Goal: Navigation & Orientation: Find specific page/section

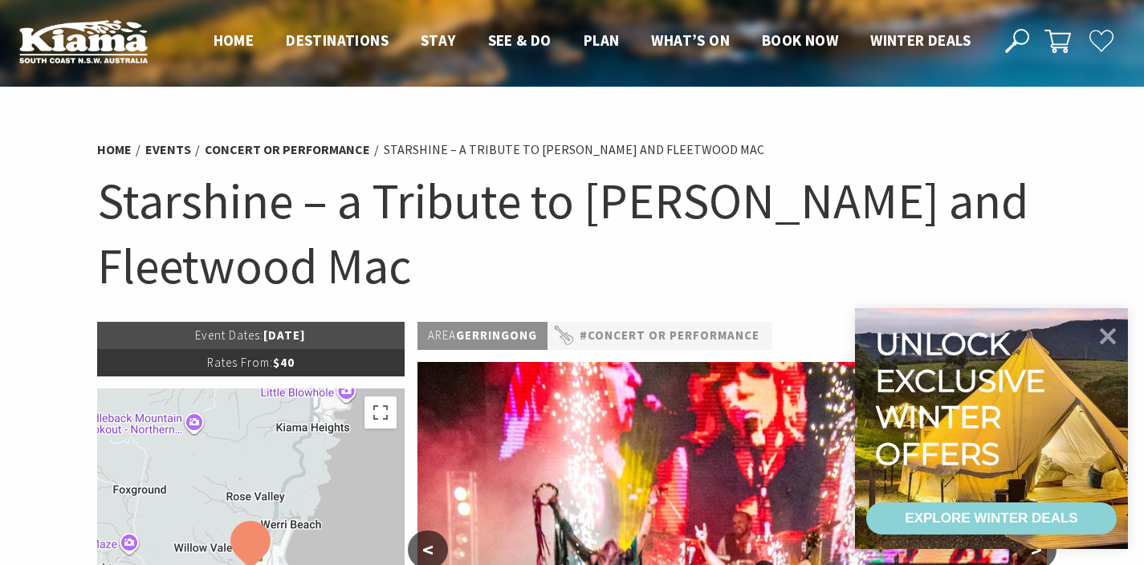
drag, startPoint x: 1105, startPoint y: 336, endPoint x: 1131, endPoint y: 301, distance: 43.7
click at [1105, 336] on icon at bounding box center [1108, 336] width 17 height 17
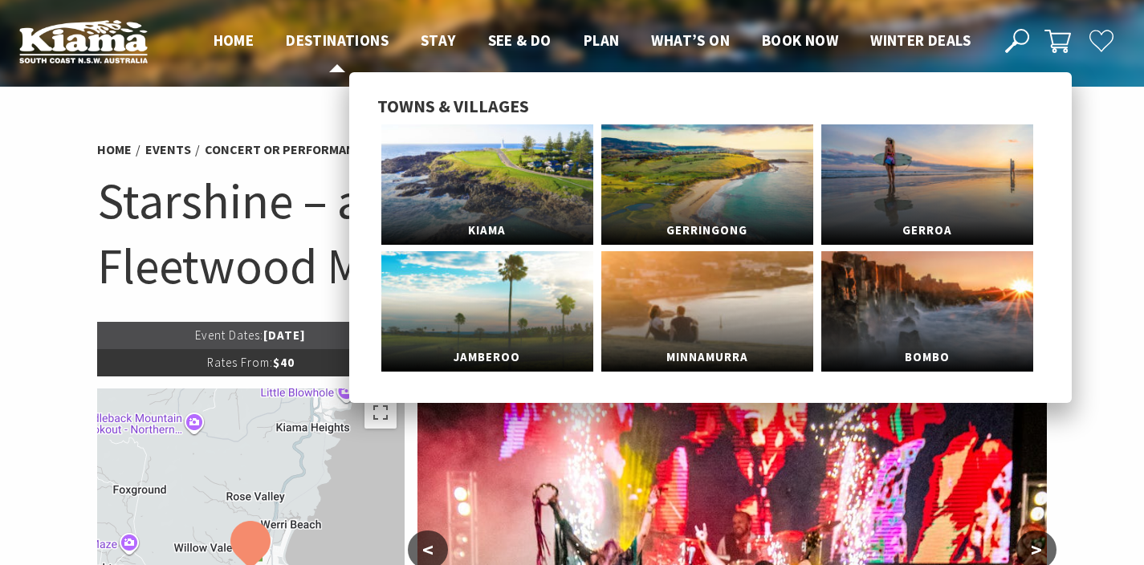
click at [344, 39] on span "Destinations" at bounding box center [337, 39] width 103 height 19
